Goal: Information Seeking & Learning: Learn about a topic

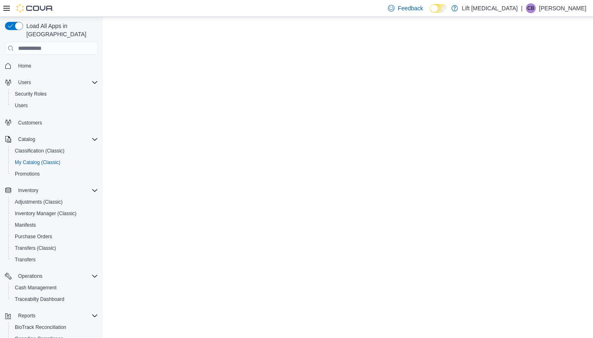
select select "**********"
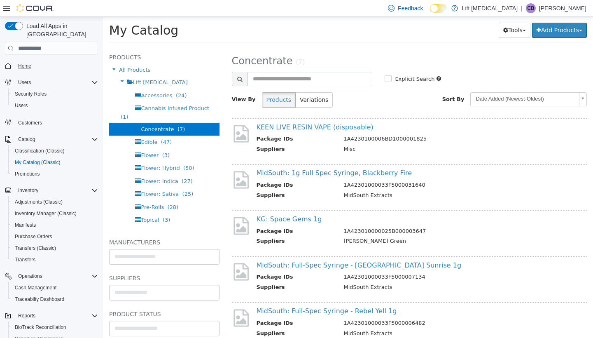
click at [30, 63] on span "Home" at bounding box center [24, 66] width 13 height 7
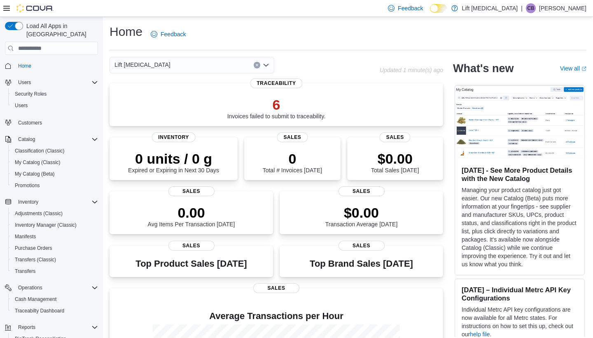
click at [61, 105] on div "Home Users Security Roles Users Customers Catalog Classification (Classic) My C…" at bounding box center [51, 239] width 93 height 362
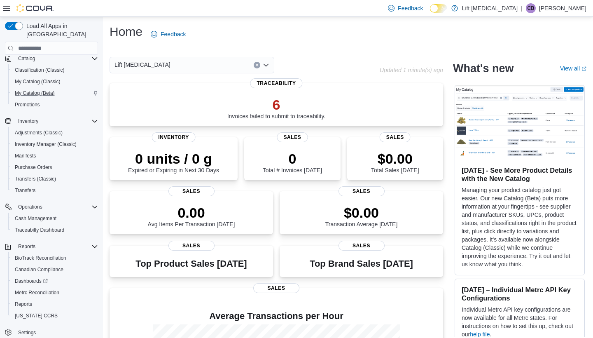
scroll to position [83, 0]
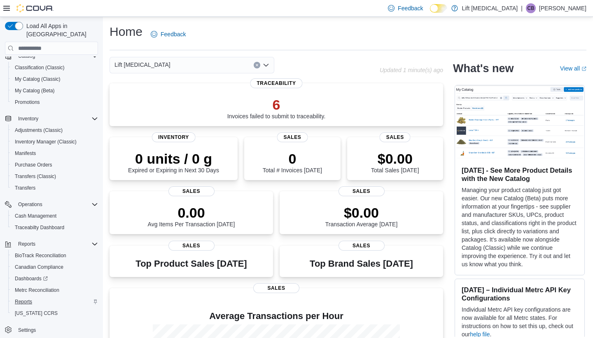
click at [31, 298] on span "Reports" at bounding box center [23, 301] width 17 height 7
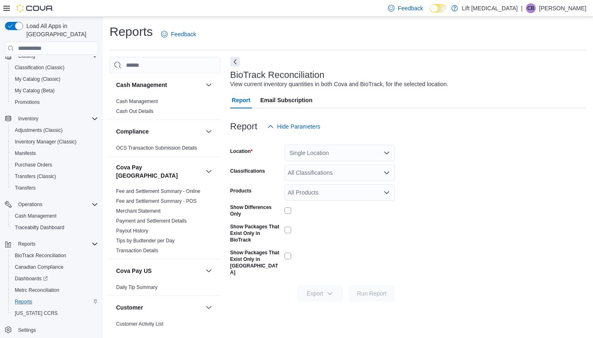
click at [217, 118] on div "Cash Management Cash Out Details" at bounding box center [165, 107] width 111 height 23
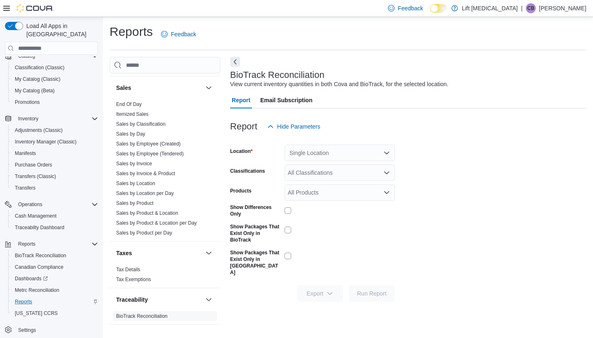
scroll to position [700, 0]
click at [134, 131] on link "Sales by Day" at bounding box center [130, 134] width 29 height 6
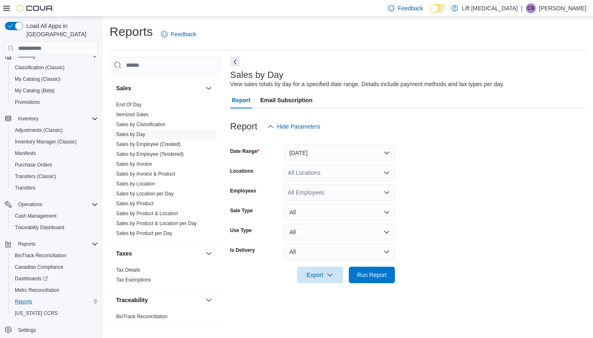
click at [386, 155] on button "Yesterday" at bounding box center [339, 152] width 110 height 16
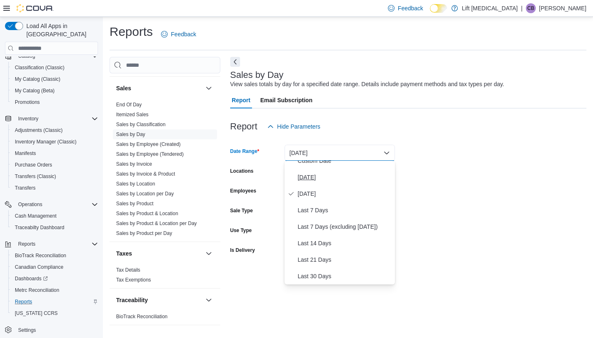
scroll to position [78, 0]
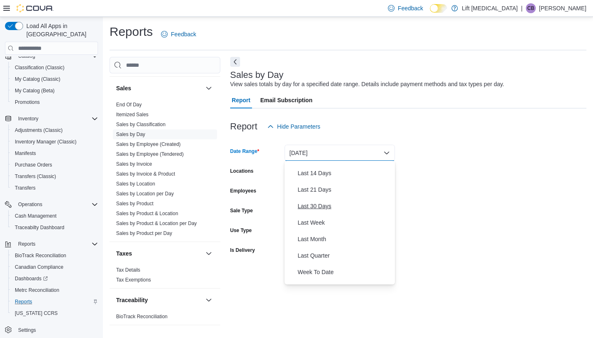
click at [323, 204] on span "Last 30 Days" at bounding box center [345, 206] width 94 height 10
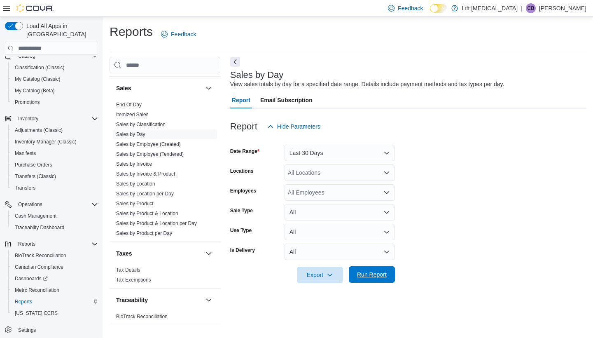
click at [370, 277] on span "Run Report" at bounding box center [372, 274] width 30 height 8
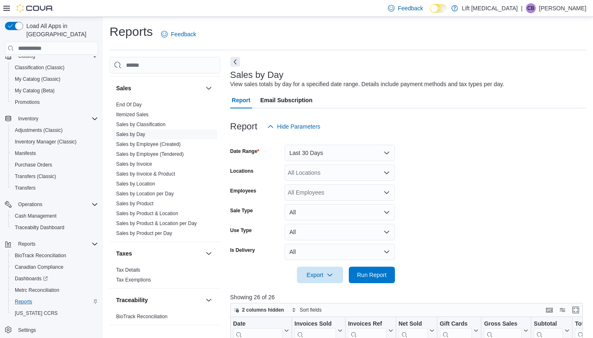
click at [478, 247] on form "Date Range Last 30 Days Locations All Locations Employees All Employees Sale Ty…" at bounding box center [408, 209] width 356 height 148
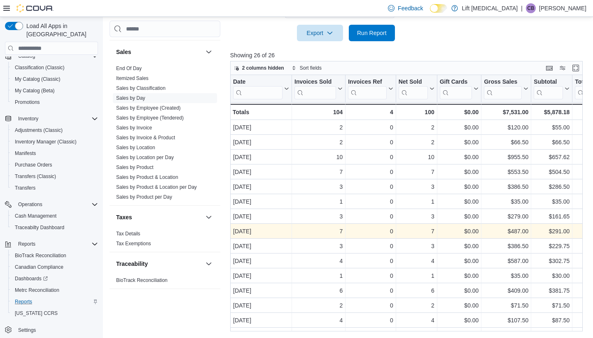
scroll to position [241, 0]
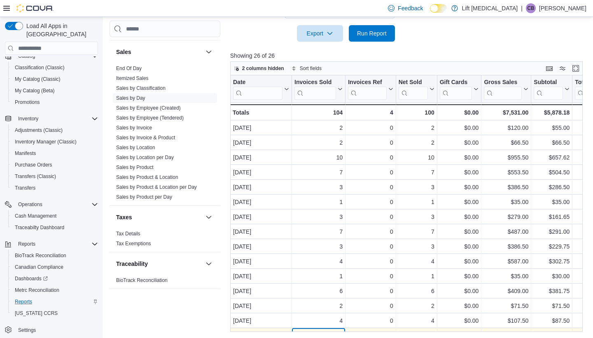
click at [334, 329] on div "Date Click to view column header actions Invoices Sold Click to view column hea…" at bounding box center [562, 310] width 664 height 471
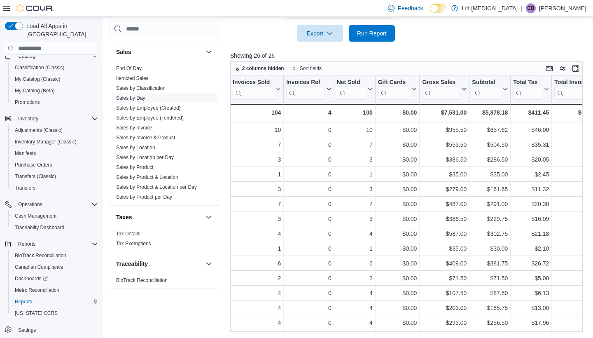
scroll to position [28, 0]
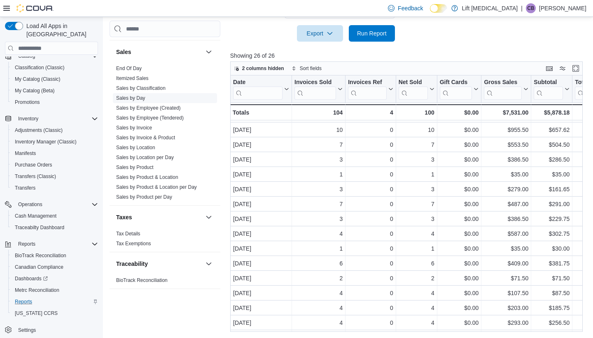
click at [152, 95] on span "Sales by Day" at bounding box center [165, 98] width 104 height 10
click at [137, 75] on link "Itemized Sales" at bounding box center [132, 78] width 33 height 6
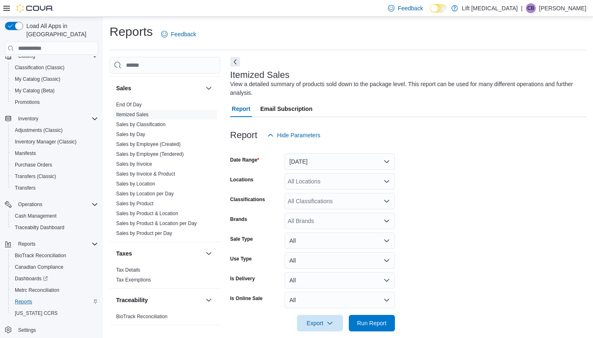
scroll to position [9, 0]
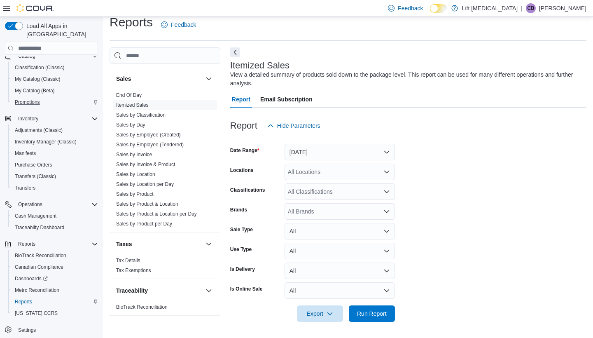
click at [57, 97] on div "Promotions" at bounding box center [55, 102] width 86 height 10
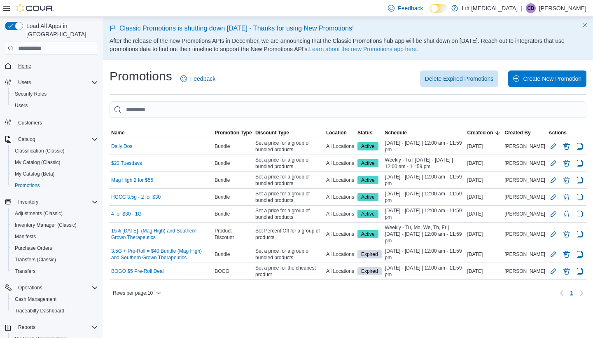
click at [26, 63] on span "Home" at bounding box center [24, 66] width 13 height 7
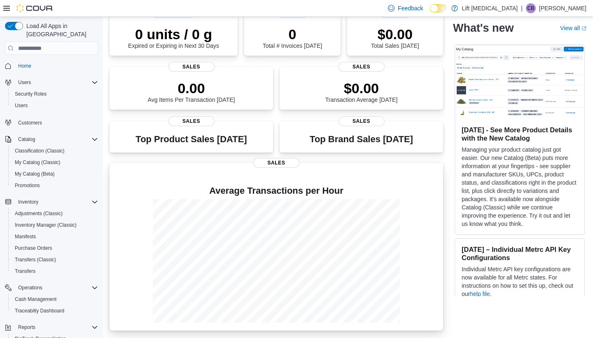
scroll to position [123, 0]
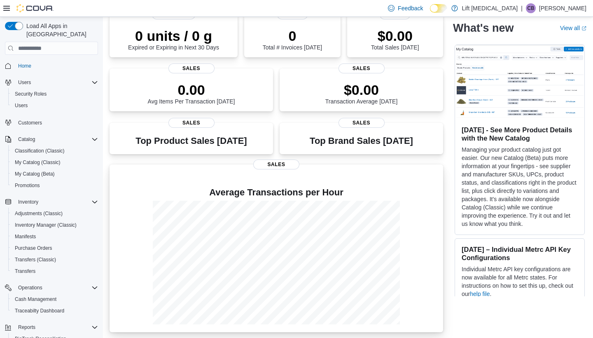
click at [283, 179] on p at bounding box center [276, 179] width 320 height 10
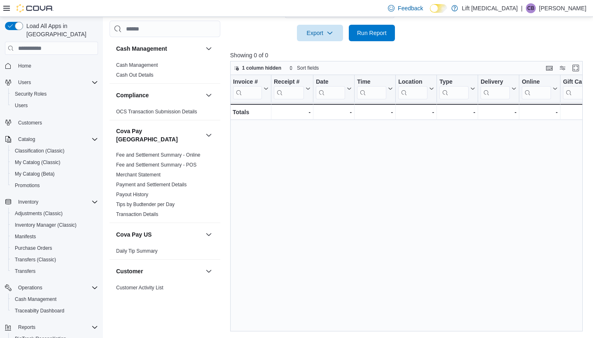
scroll to position [270, 0]
click at [215, 189] on span "Payout History" at bounding box center [165, 194] width 104 height 10
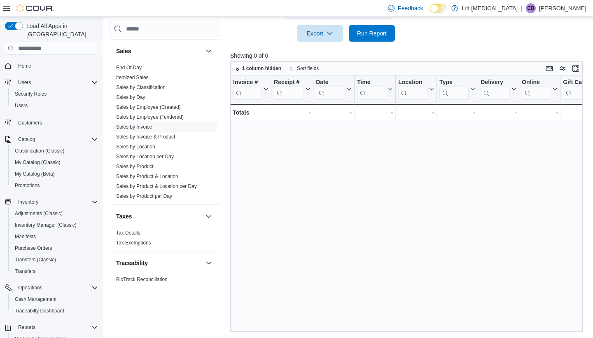
scroll to position [700, 0]
click at [80, 184] on div "Catalog Classification (Classic) My Catalog (Classic) My Catalog (Beta) Promoti…" at bounding box center [51, 162] width 93 height 61
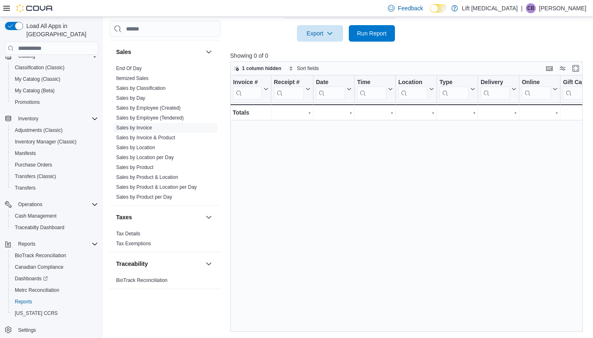
scroll to position [83, 0]
click at [34, 275] on span "Dashboards" at bounding box center [31, 278] width 33 height 7
